Goal: Task Accomplishment & Management: Manage account settings

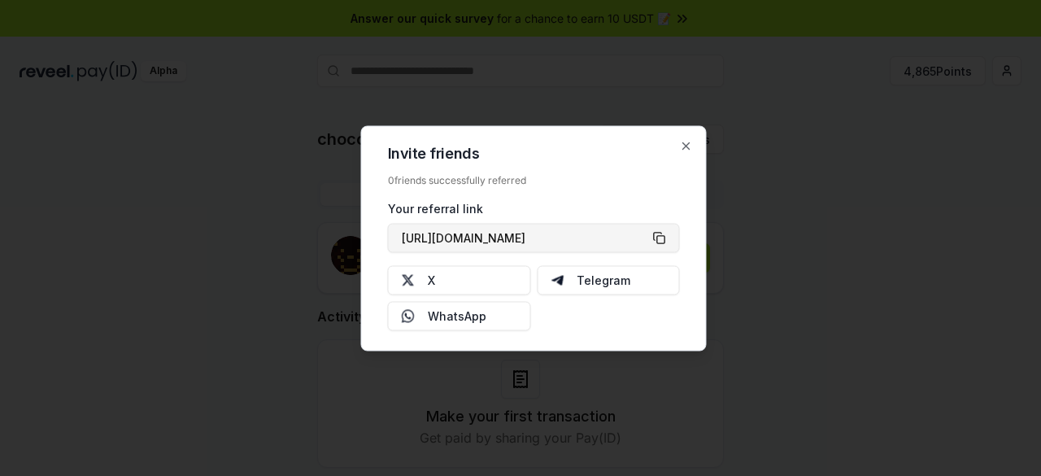
click at [659, 242] on button "[URL][DOMAIN_NAME]" at bounding box center [534, 237] width 292 height 29
click at [688, 146] on icon "button" at bounding box center [686, 145] width 13 height 13
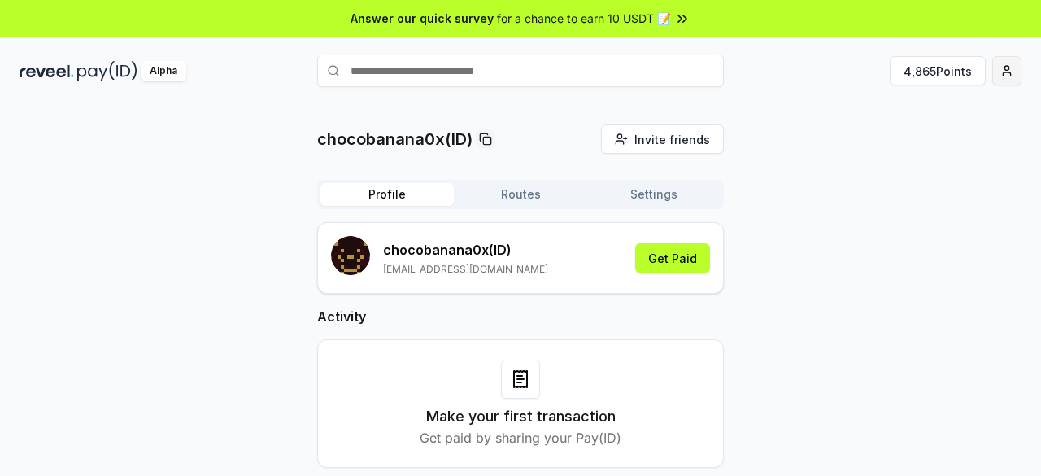
click at [1009, 79] on html "Answer our quick survey for a chance to earn 10 USDT 📝 Alpha 4,865 Points choco…" at bounding box center [520, 238] width 1041 height 476
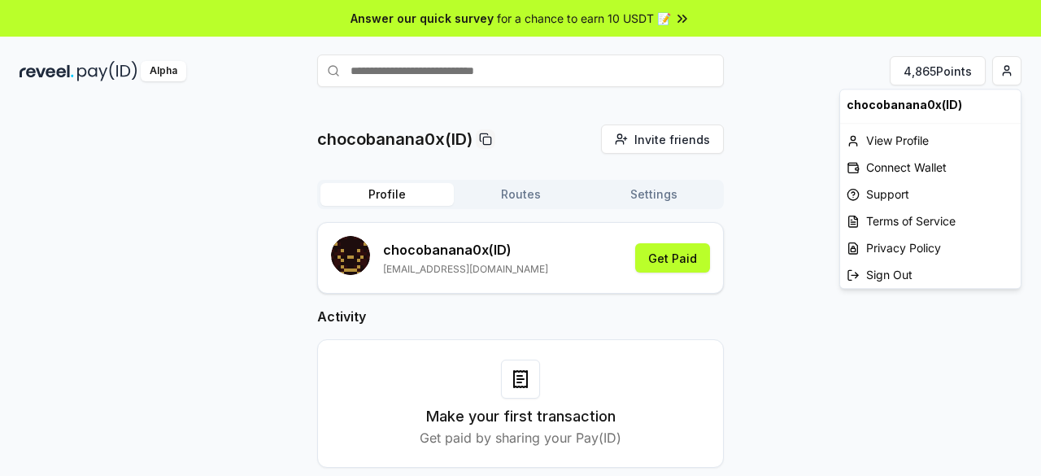
click at [818, 42] on html "Answer our quick survey for a chance to earn 10 USDT 📝 Alpha 4,865 Points choco…" at bounding box center [520, 238] width 1041 height 476
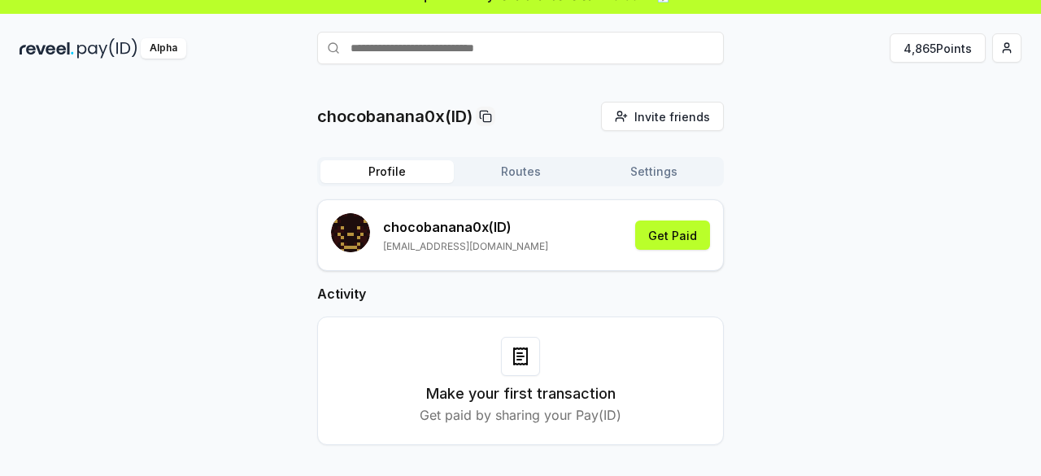
scroll to position [46, 0]
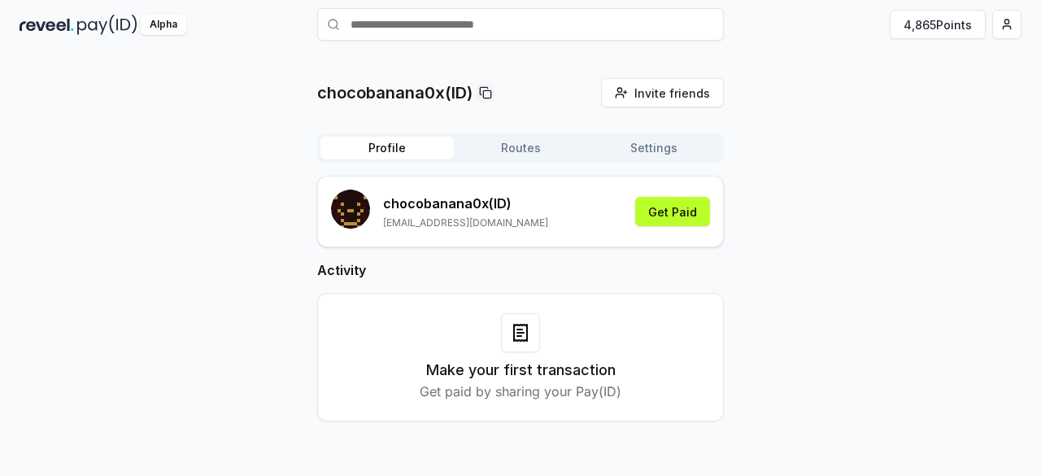
click at [660, 151] on button "Settings" at bounding box center [653, 148] width 133 height 23
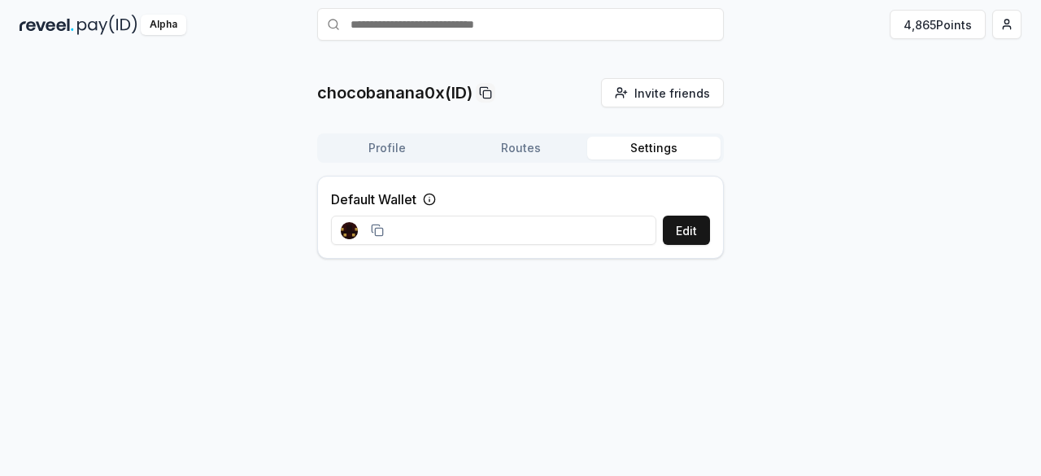
click at [525, 141] on button "Routes" at bounding box center [520, 148] width 133 height 23
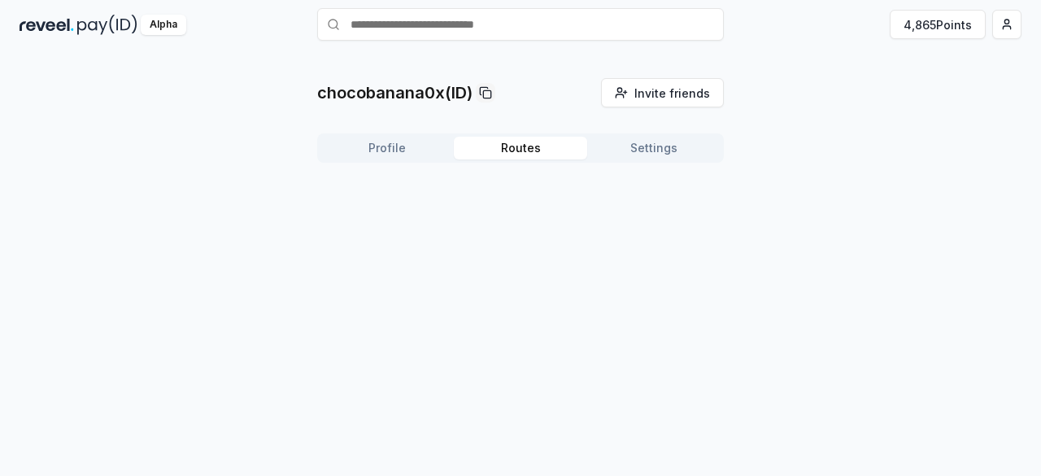
click at [377, 146] on button "Profile" at bounding box center [386, 148] width 133 height 23
